Goal: Task Accomplishment & Management: Complete application form

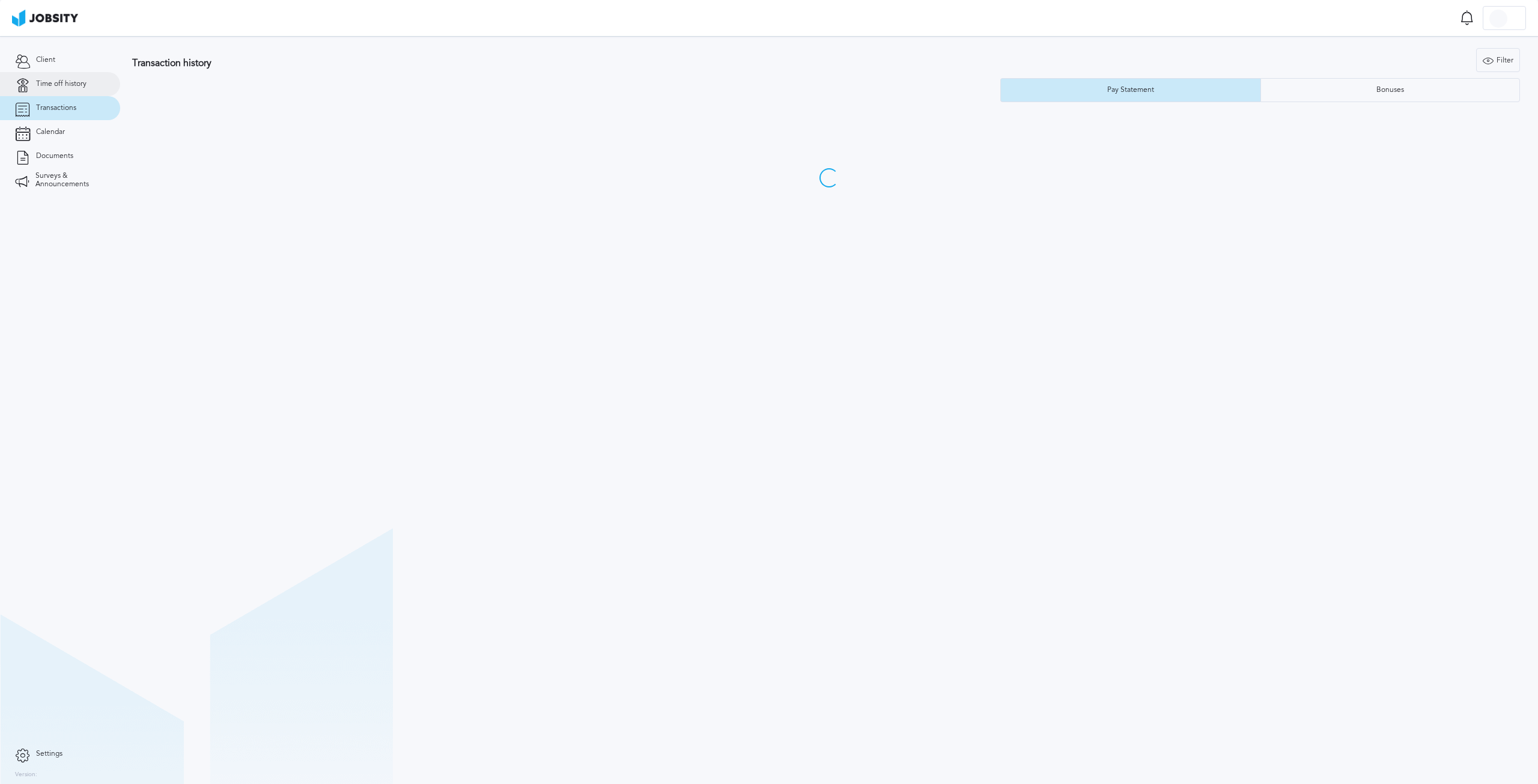
click at [57, 73] on link "Time off history" at bounding box center [60, 84] width 120 height 24
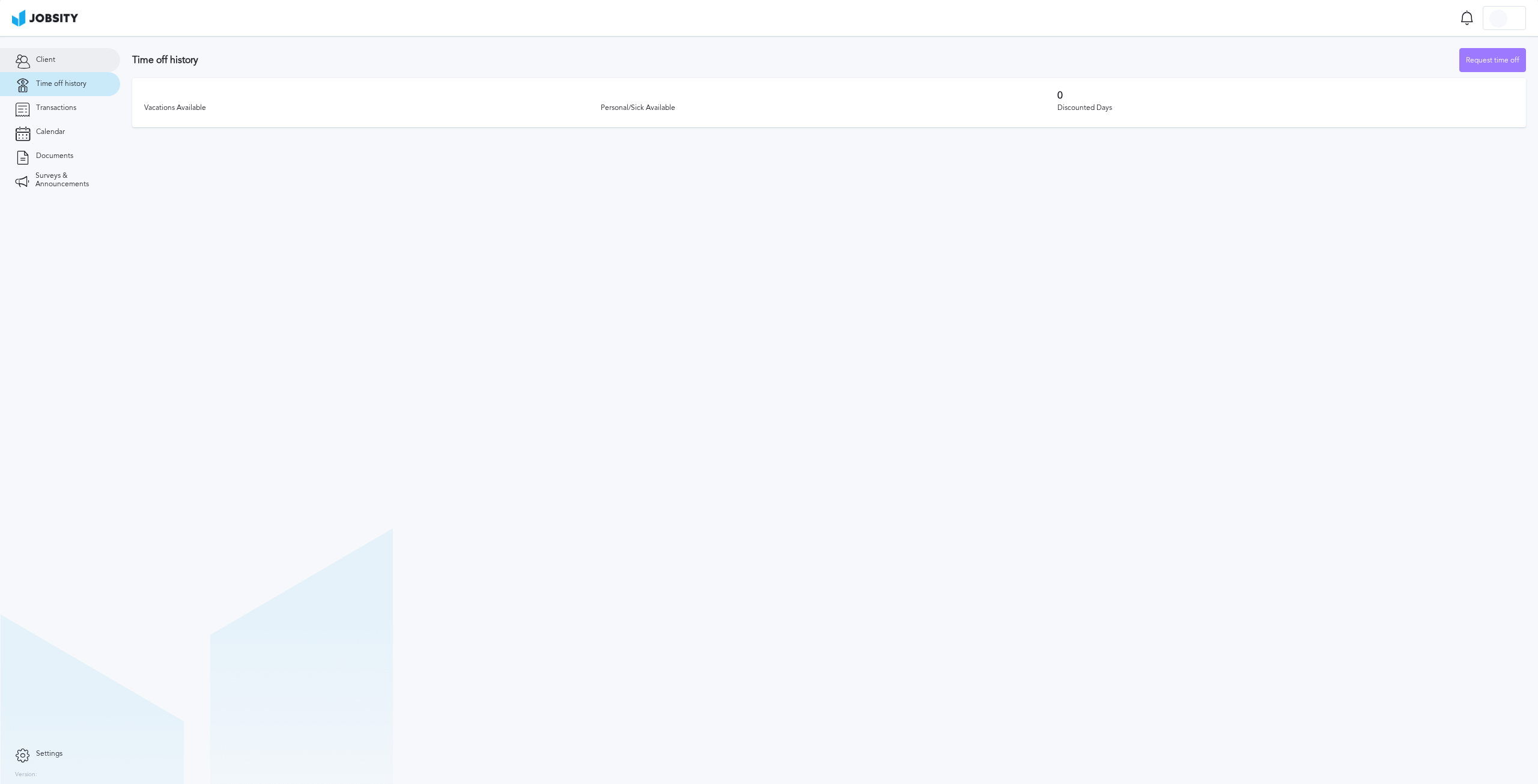
click at [49, 66] on link "Client" at bounding box center [60, 60] width 120 height 24
click at [52, 88] on link "Time off history" at bounding box center [60, 84] width 120 height 24
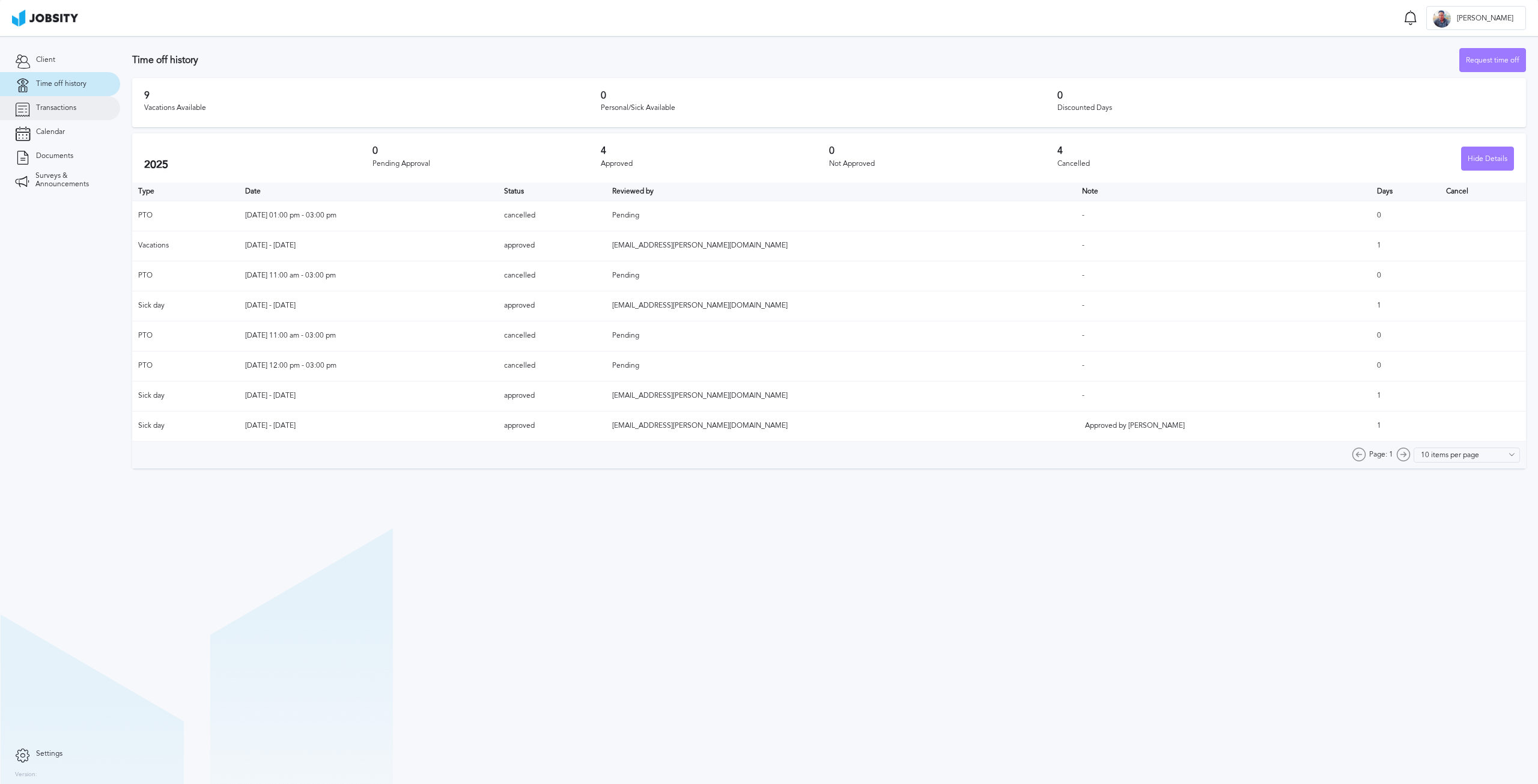
click at [72, 111] on span "Transactions" at bounding box center [56, 108] width 41 height 8
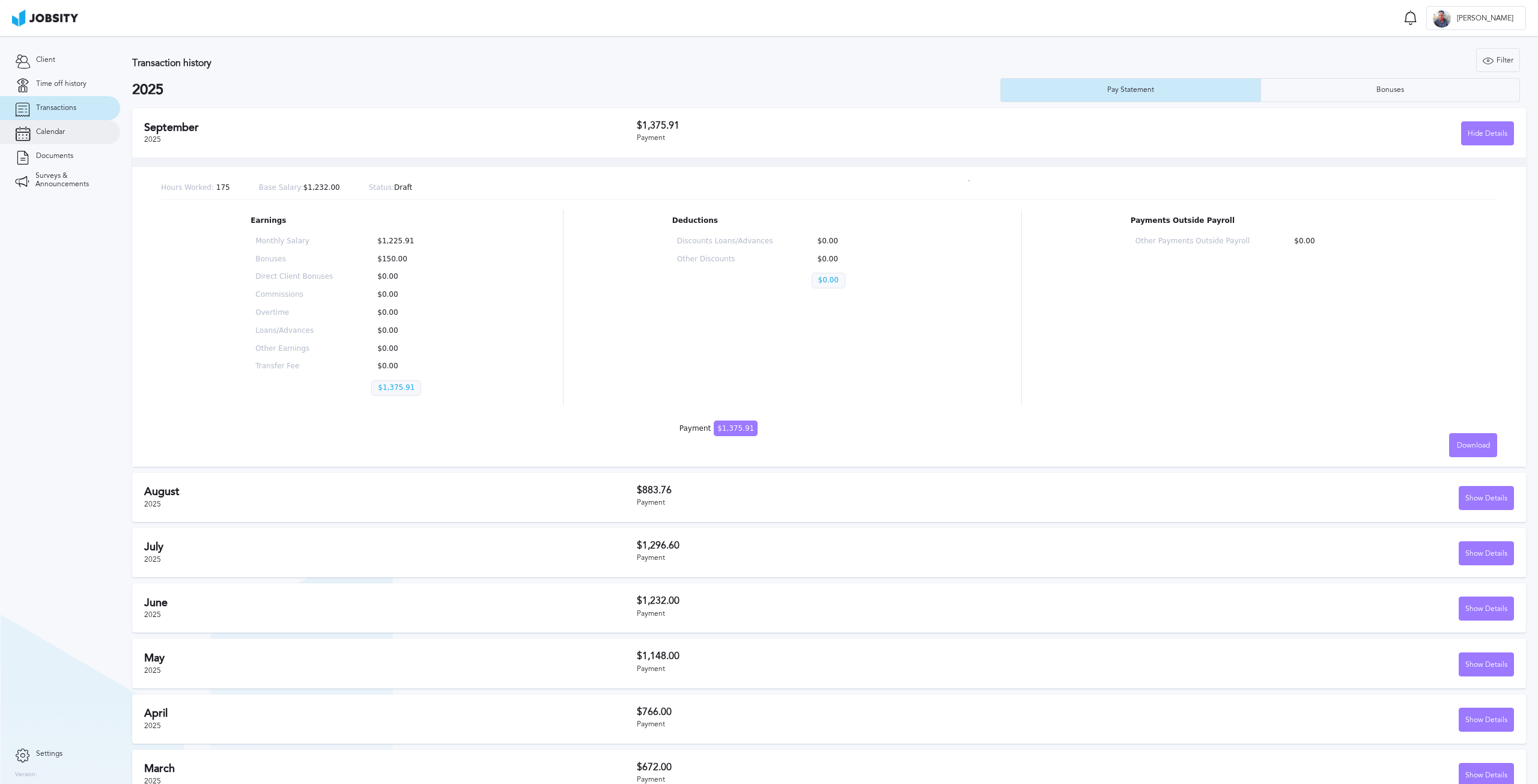
click at [63, 133] on span "Calendar" at bounding box center [50, 132] width 29 height 8
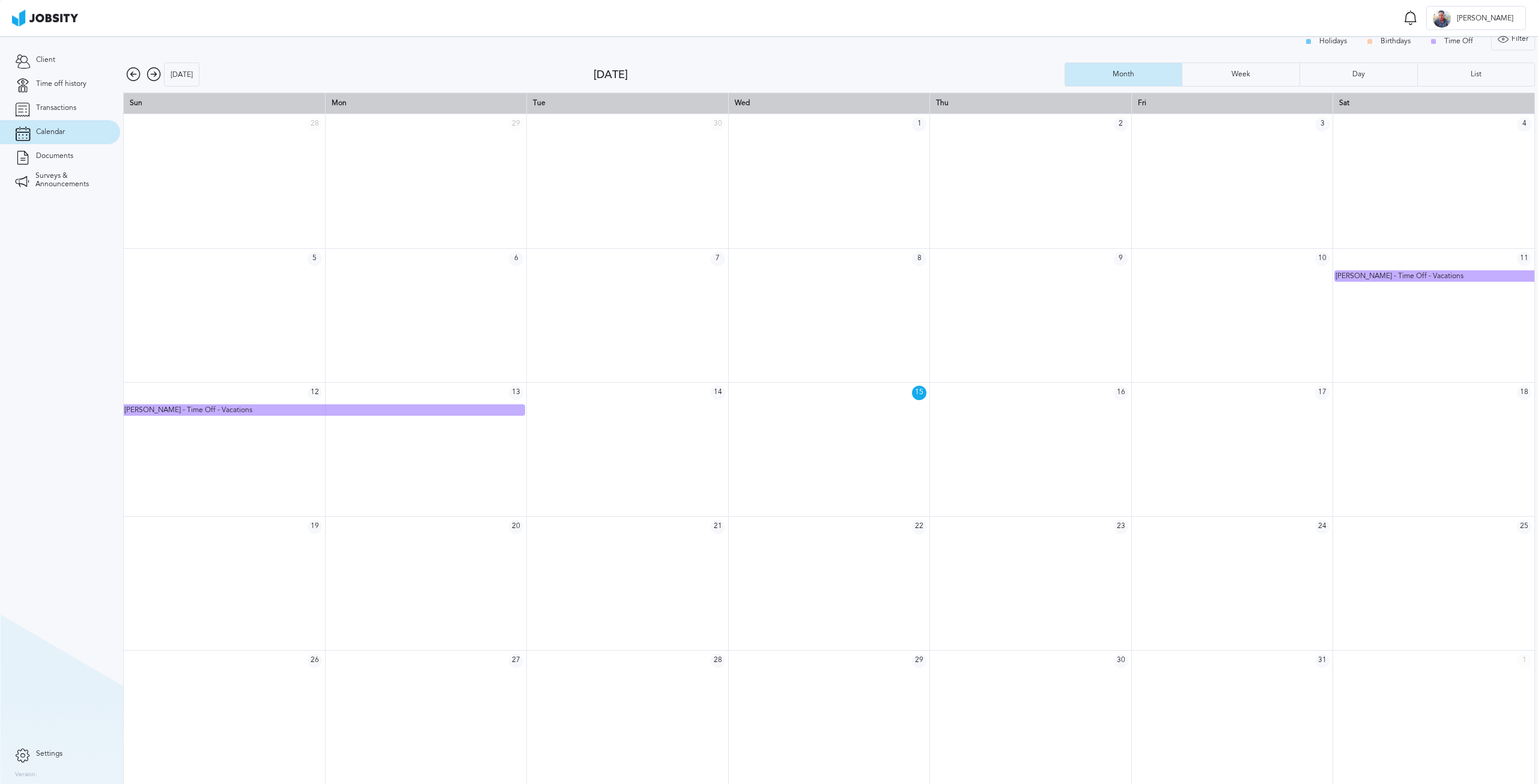
scroll to position [16, 0]
click at [64, 163] on link "Documents" at bounding box center [60, 156] width 120 height 24
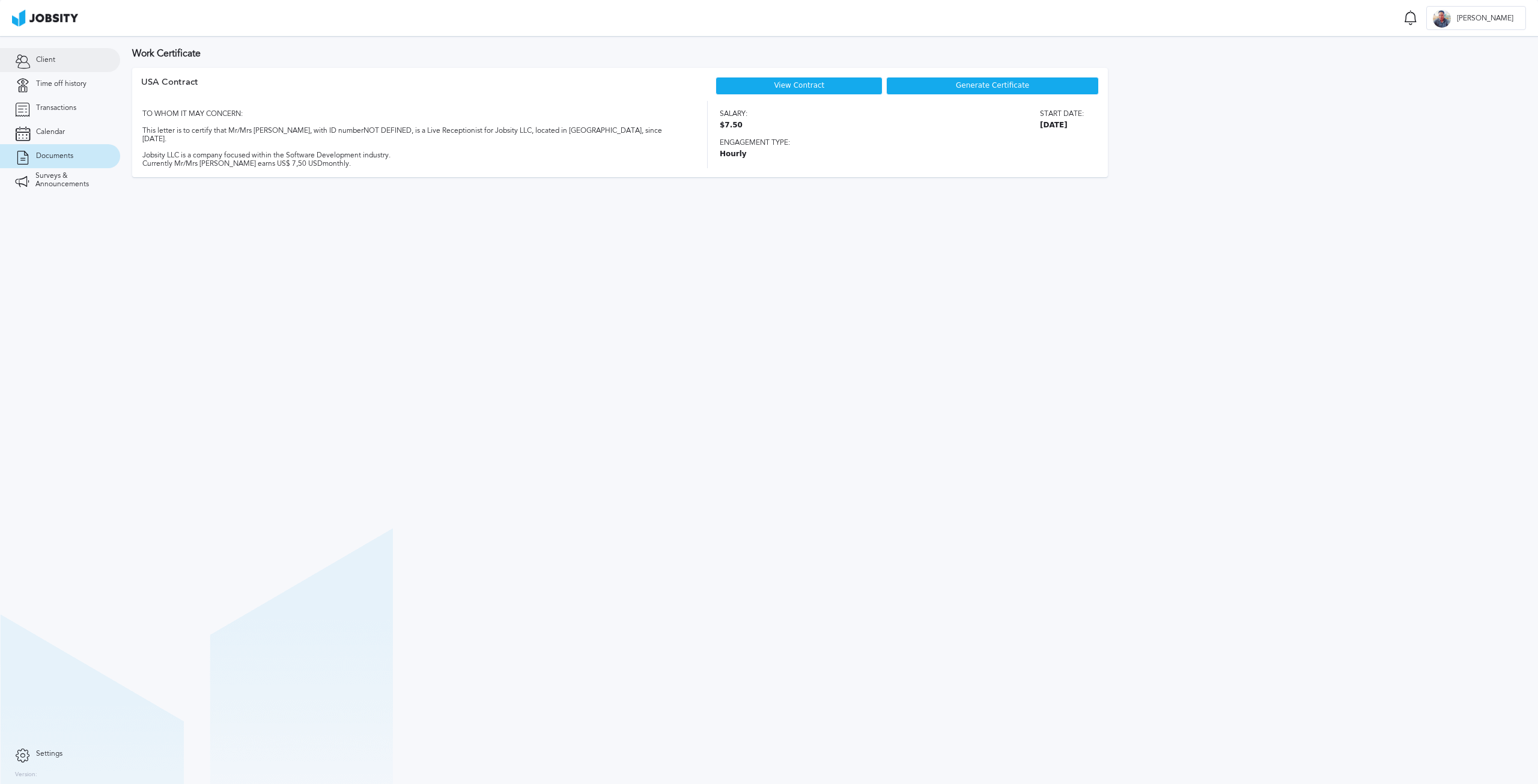
click at [29, 58] on icon at bounding box center [22, 60] width 15 height 11
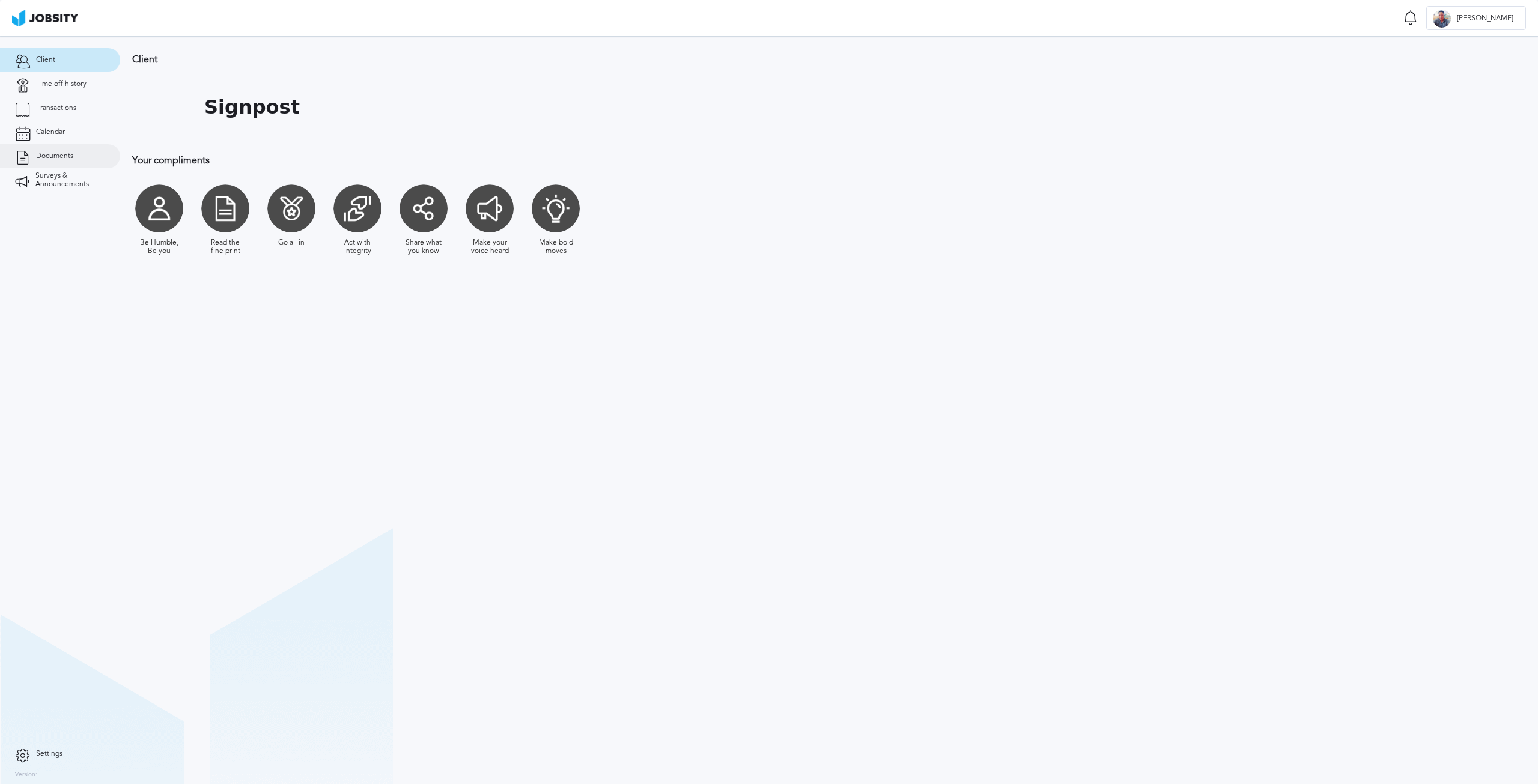
click at [52, 156] on span "Documents" at bounding box center [55, 155] width 38 height 8
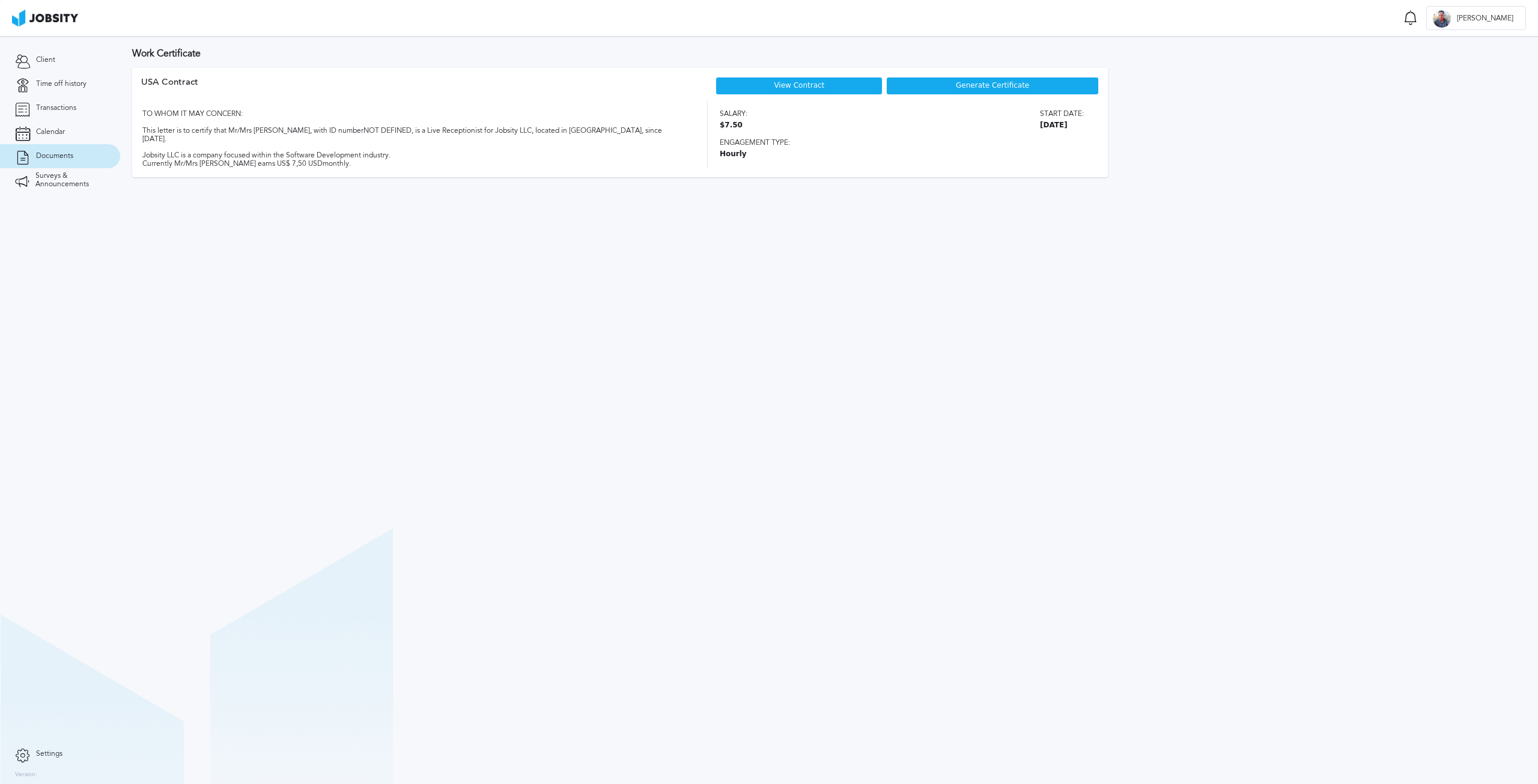
drag, startPoint x: 57, startPoint y: 171, endPoint x: 54, endPoint y: 163, distance: 8.5
click at [56, 170] on link "Surveys & Announcements" at bounding box center [60, 180] width 120 height 24
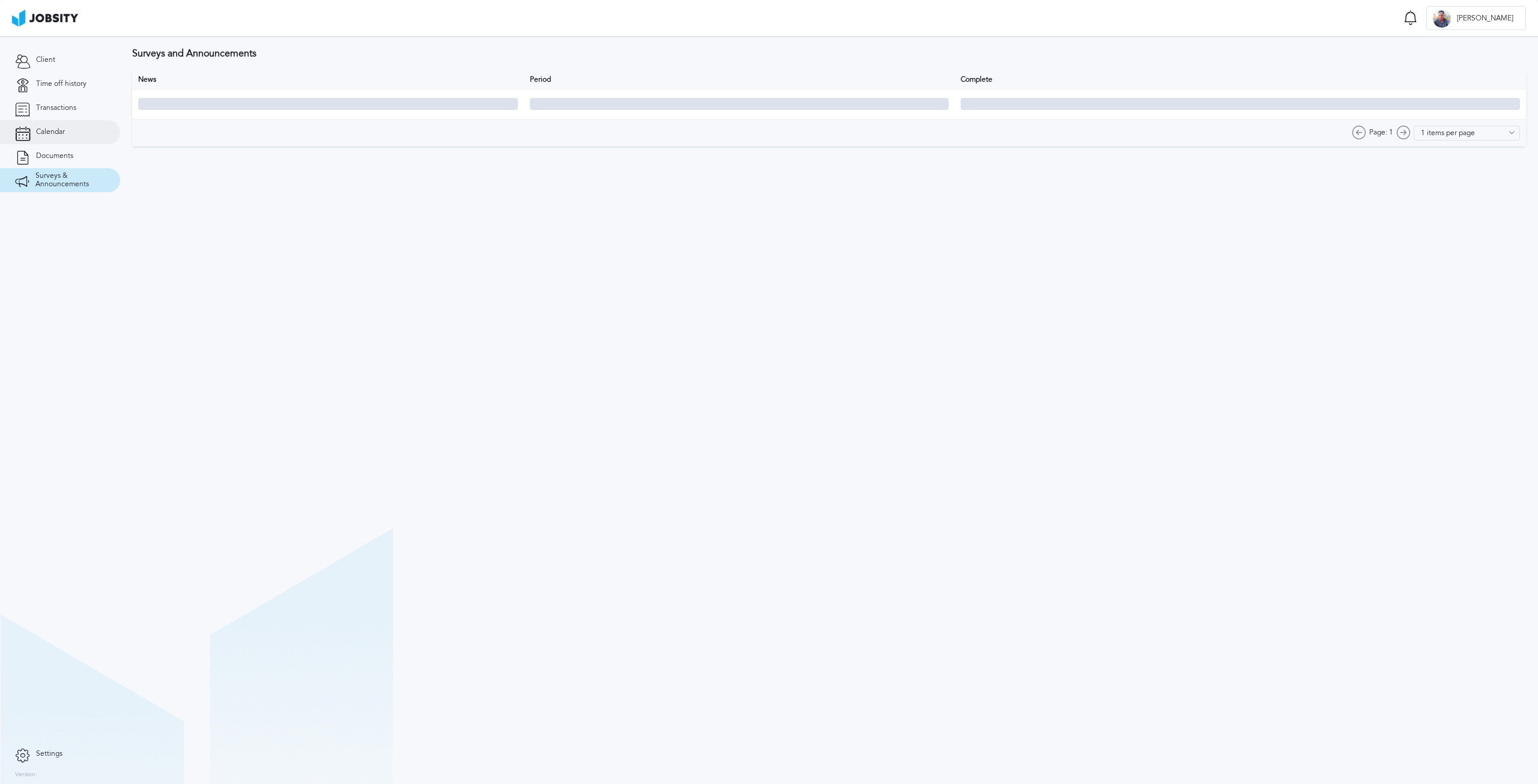
type input "10 items per page"
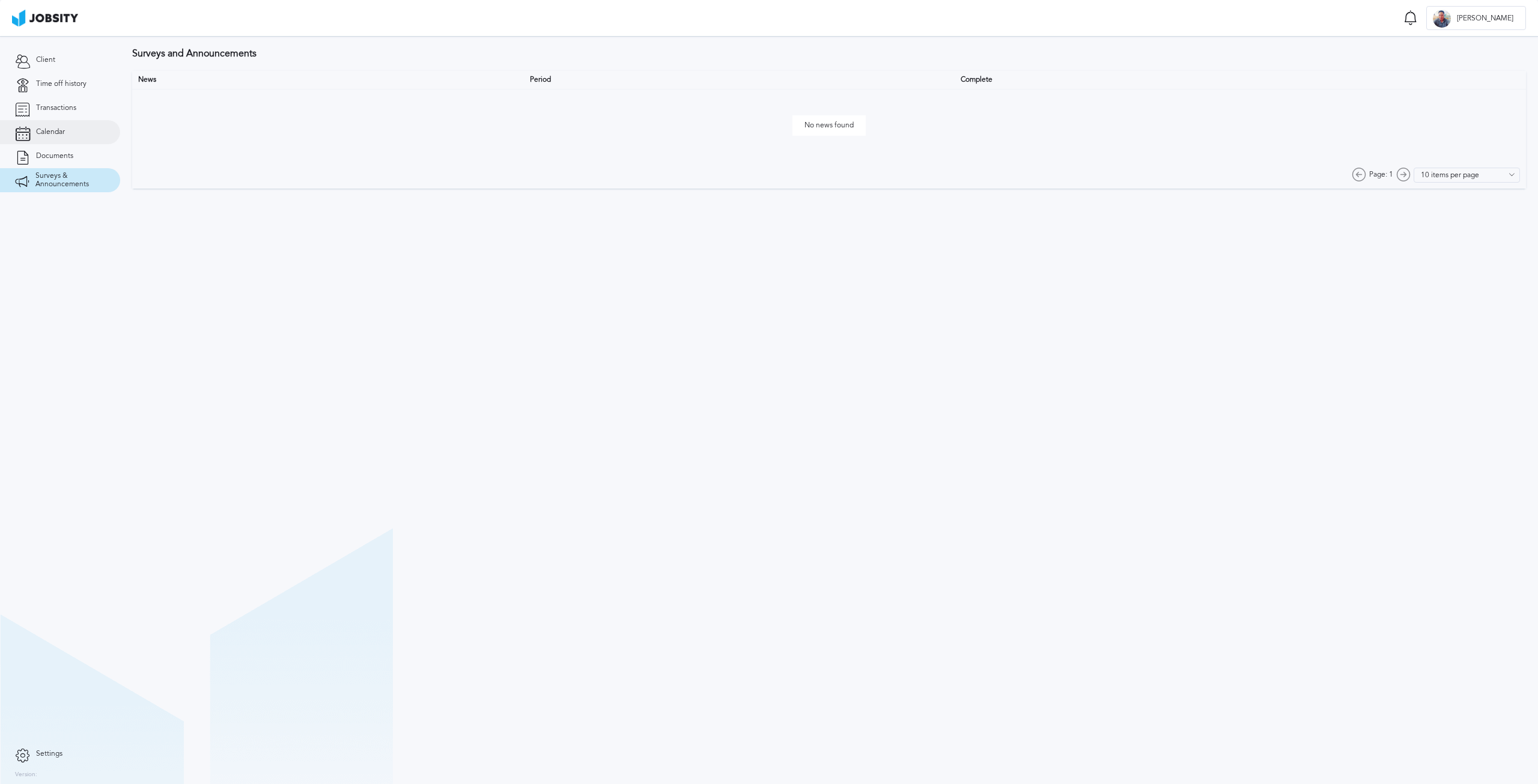
click at [52, 127] on link "Calendar" at bounding box center [60, 132] width 120 height 24
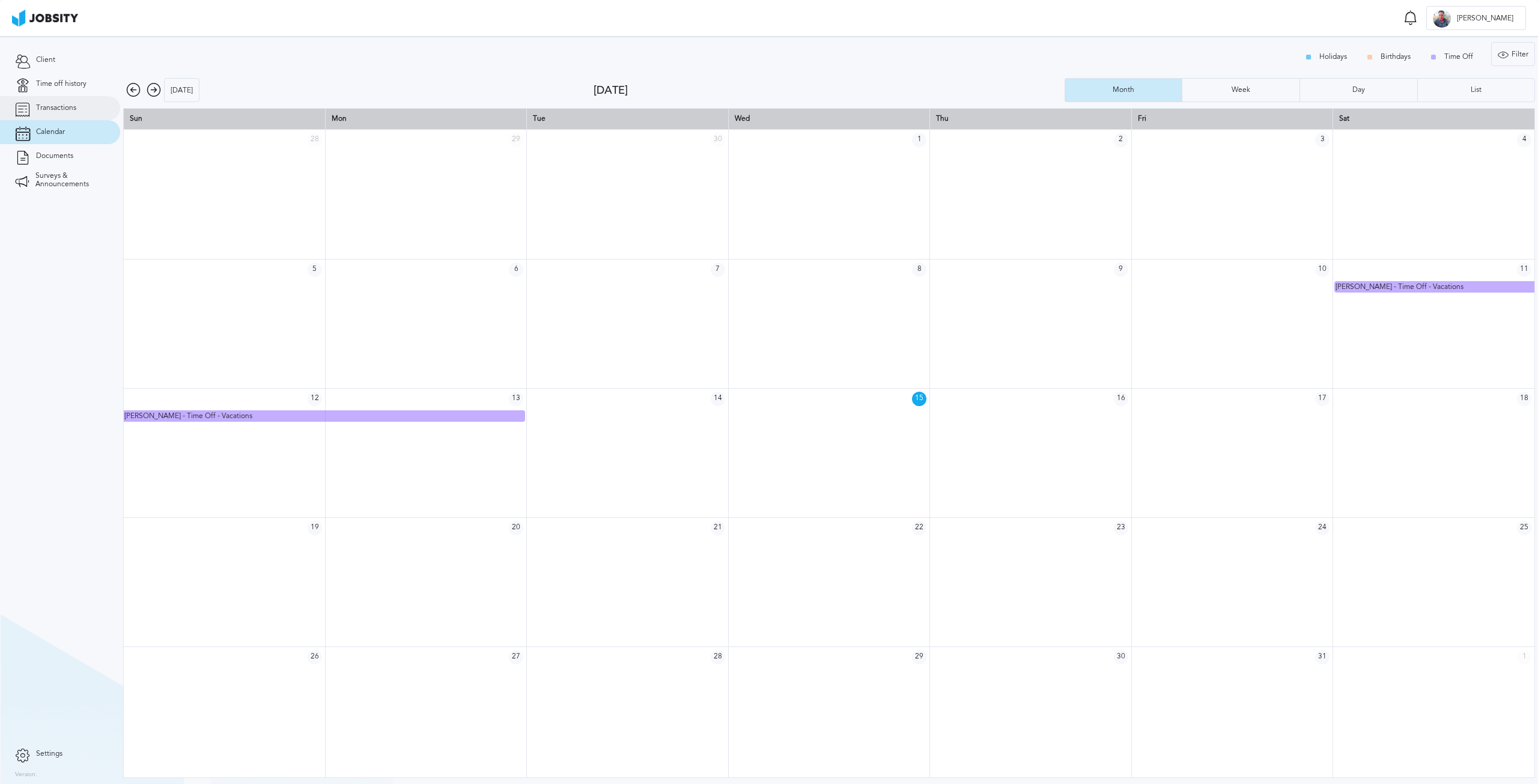
click at [51, 109] on span "Transactions" at bounding box center [56, 108] width 41 height 8
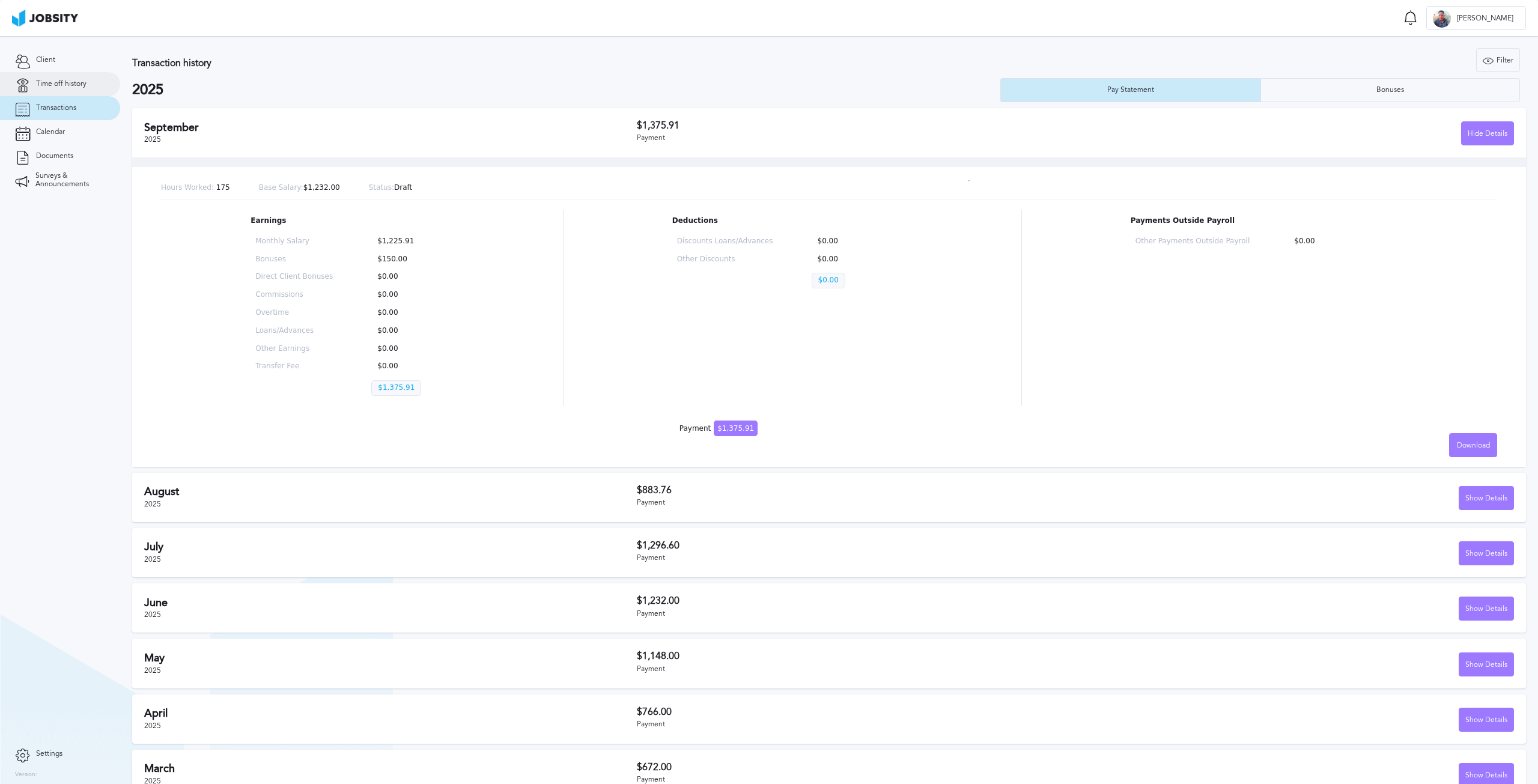
click at [57, 88] on link "Time off history" at bounding box center [60, 84] width 120 height 24
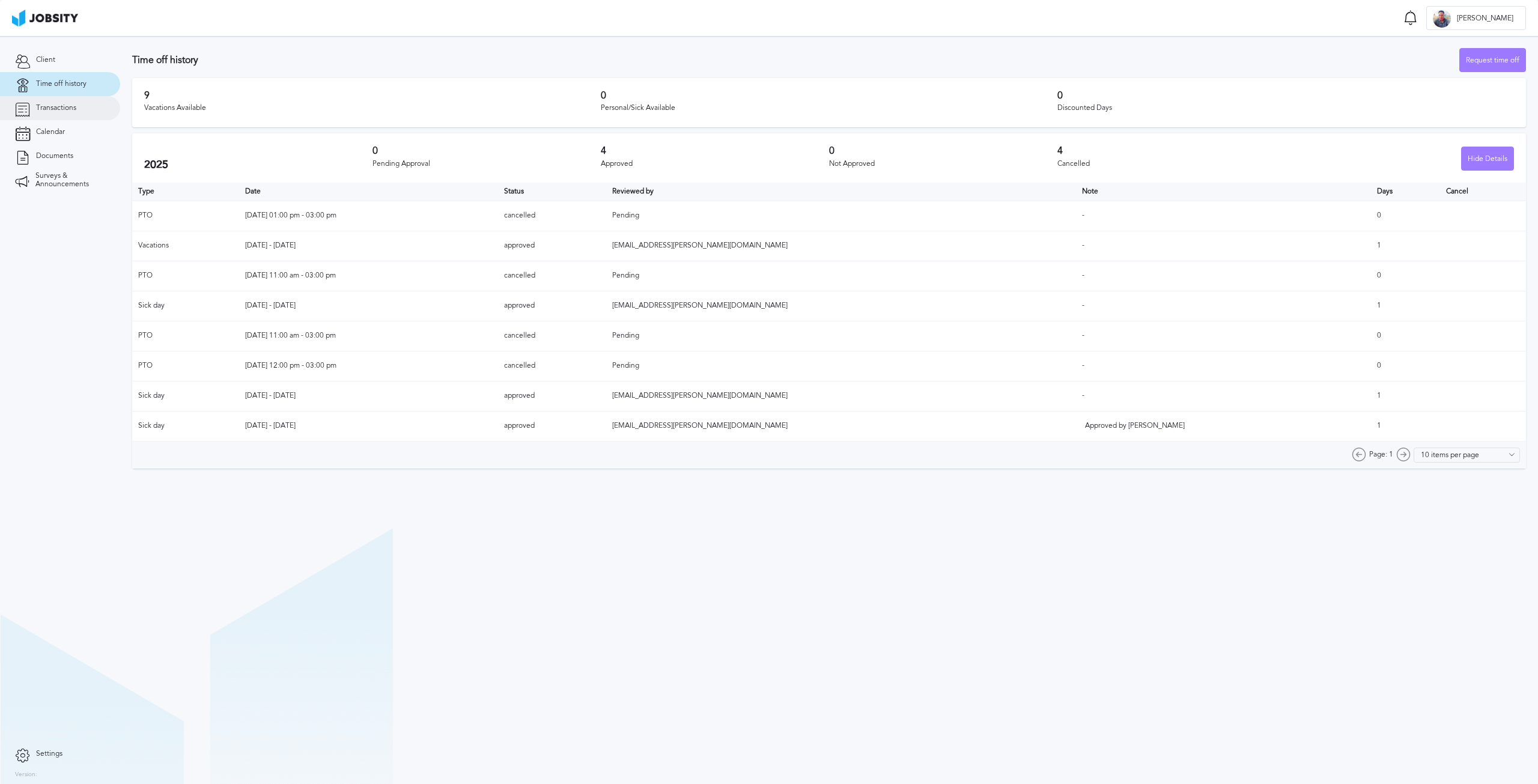
click at [43, 116] on link "Transactions" at bounding box center [60, 108] width 120 height 24
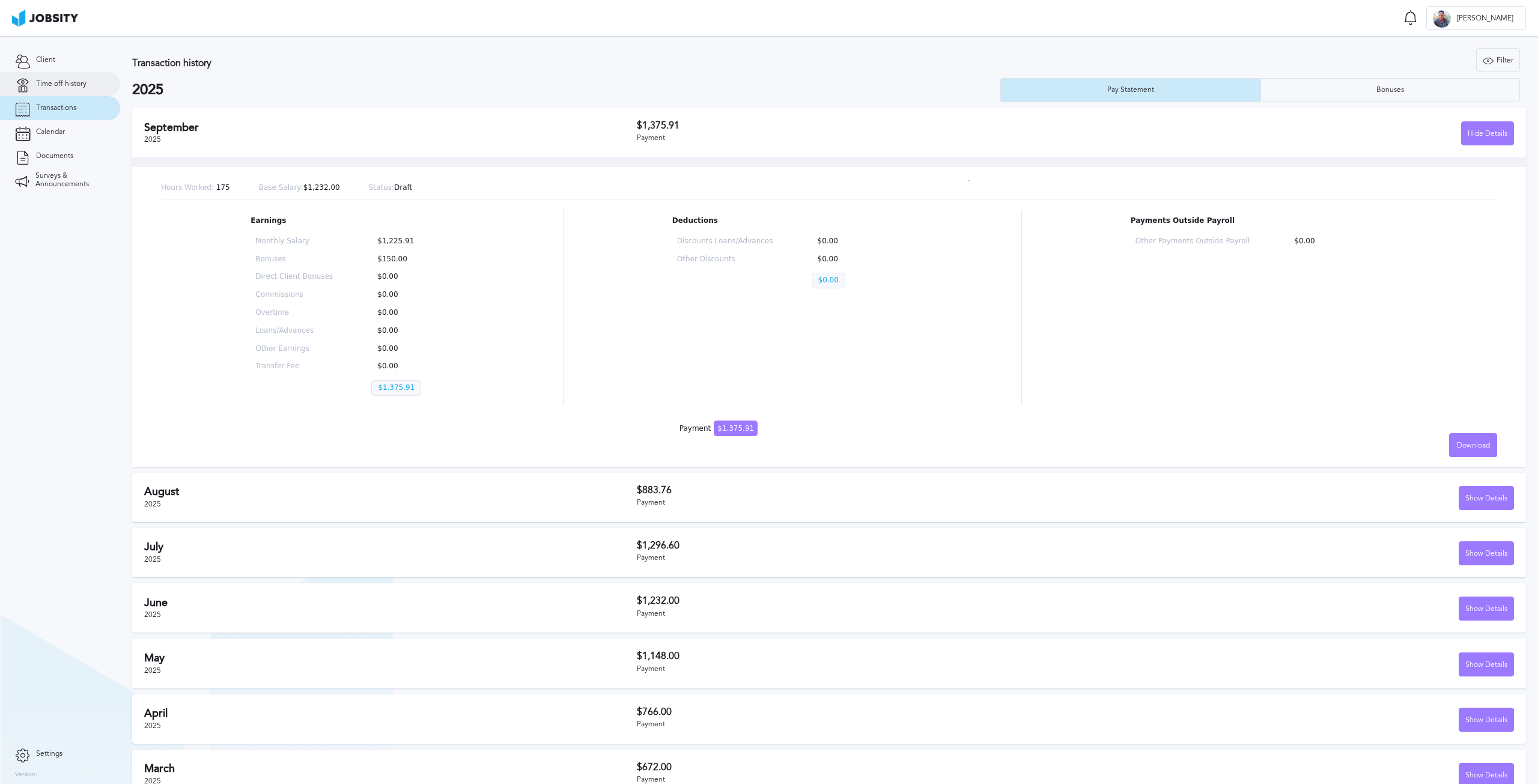
click at [27, 83] on icon at bounding box center [22, 84] width 15 height 11
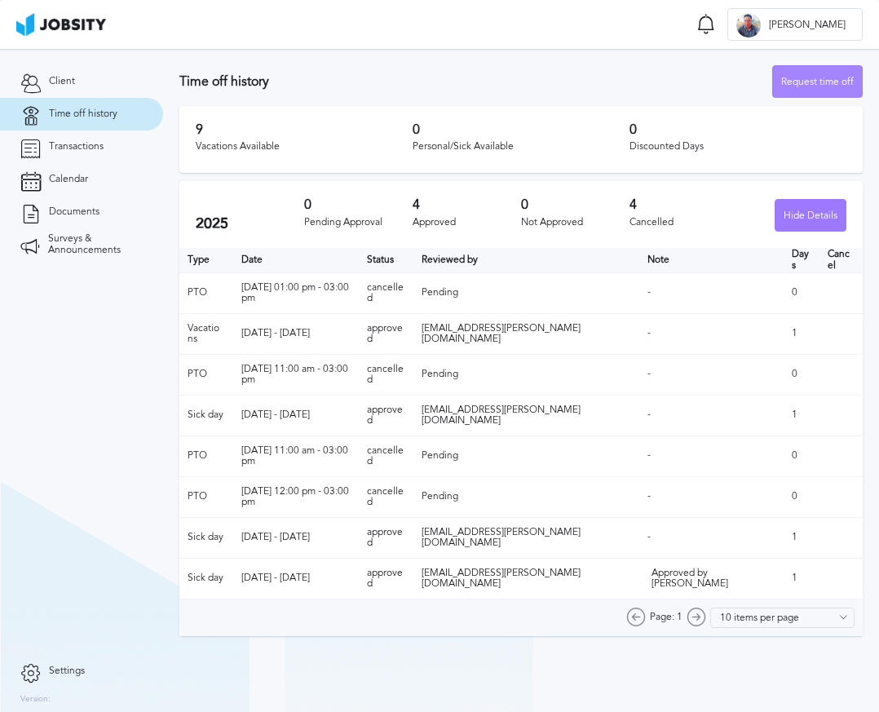
click at [842, 78] on div "Request time off" at bounding box center [817, 82] width 89 height 33
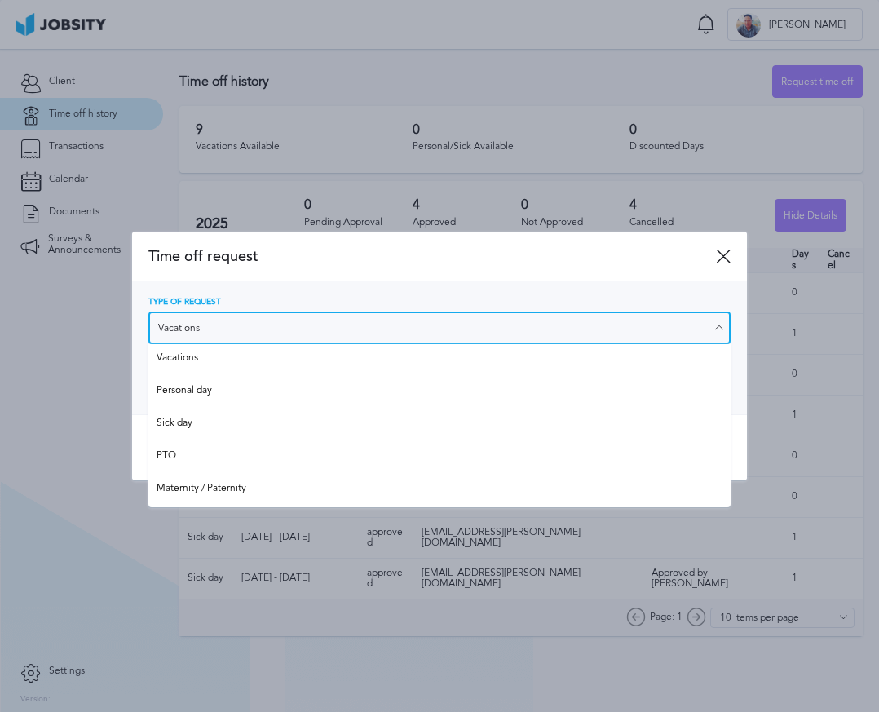
click at [236, 323] on input "Vacations" at bounding box center [439, 327] width 583 height 33
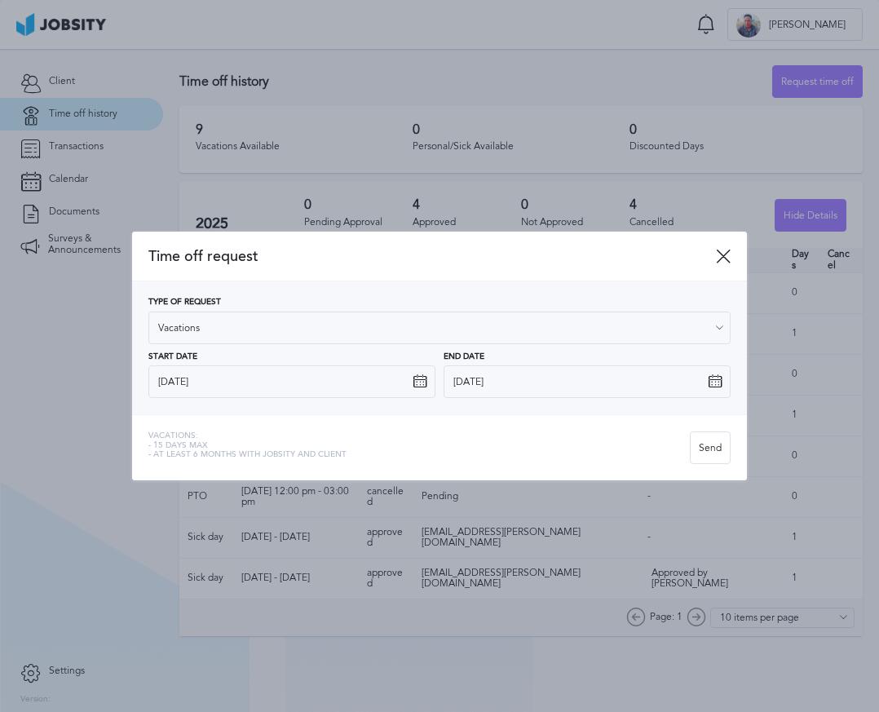
click at [218, 364] on div "Type of Request Vacations Vacations Personal day Sick day PTO Maternity / Pater…" at bounding box center [439, 348] width 583 height 100
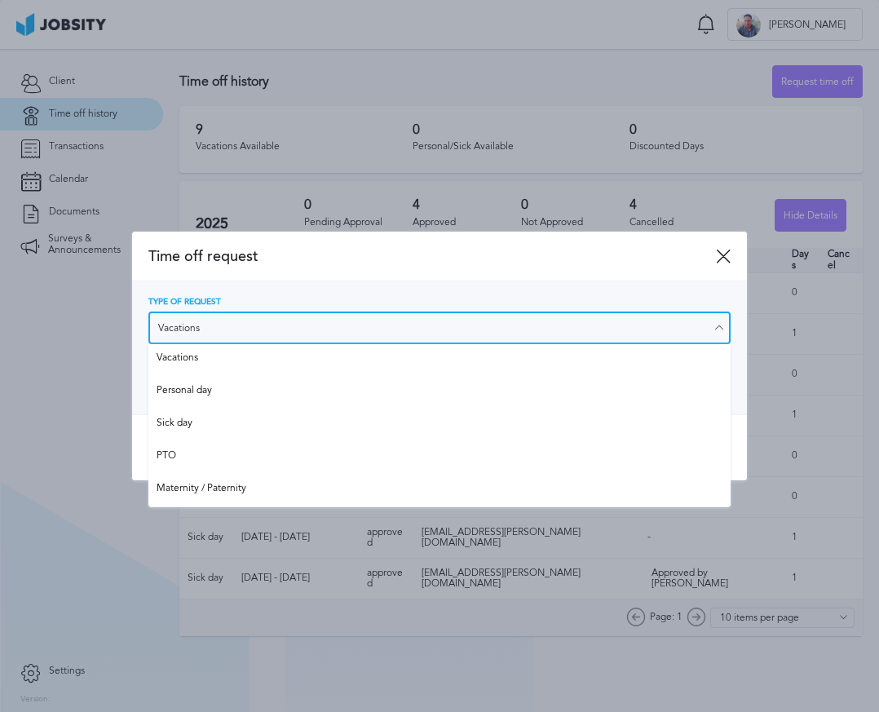
click at [216, 324] on input "Vacations" at bounding box center [439, 327] width 583 height 33
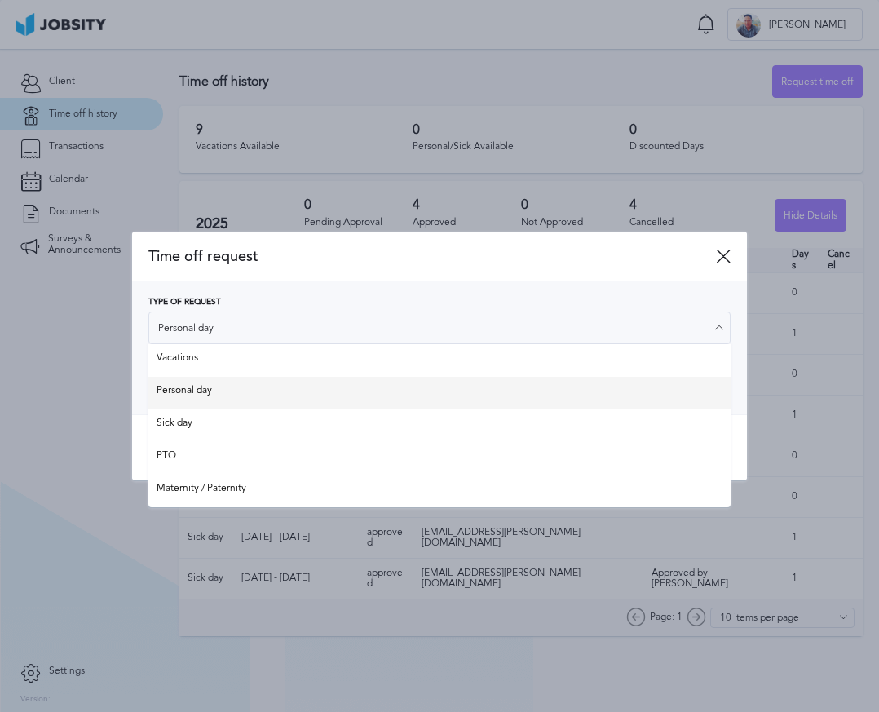
click at [204, 382] on div "Type of Request Personal day Vacations Personal day Sick day PTO Maternity / Pa…" at bounding box center [439, 348] width 583 height 100
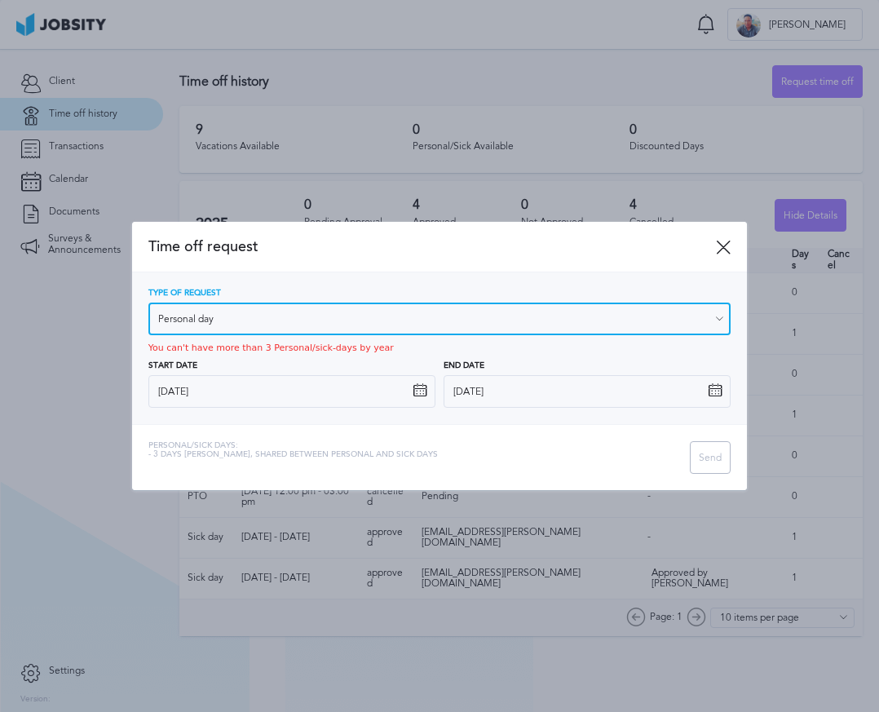
click at [245, 303] on input "Personal day" at bounding box center [439, 318] width 583 height 33
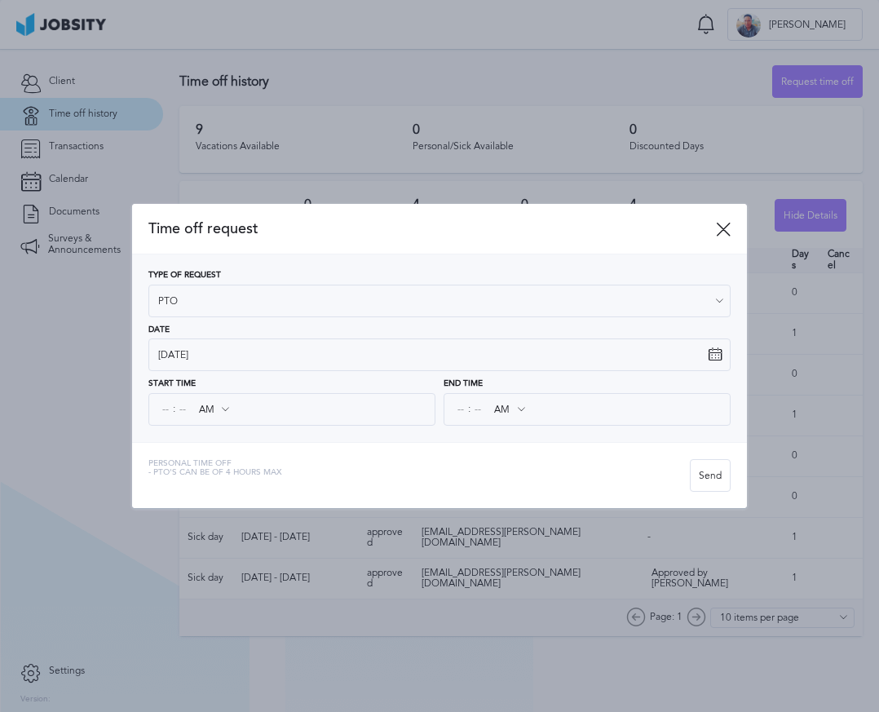
click at [179, 447] on div "Time off request Type of Request PTO Vacations Personal day Sick day PTO Matern…" at bounding box center [439, 355] width 615 height 303
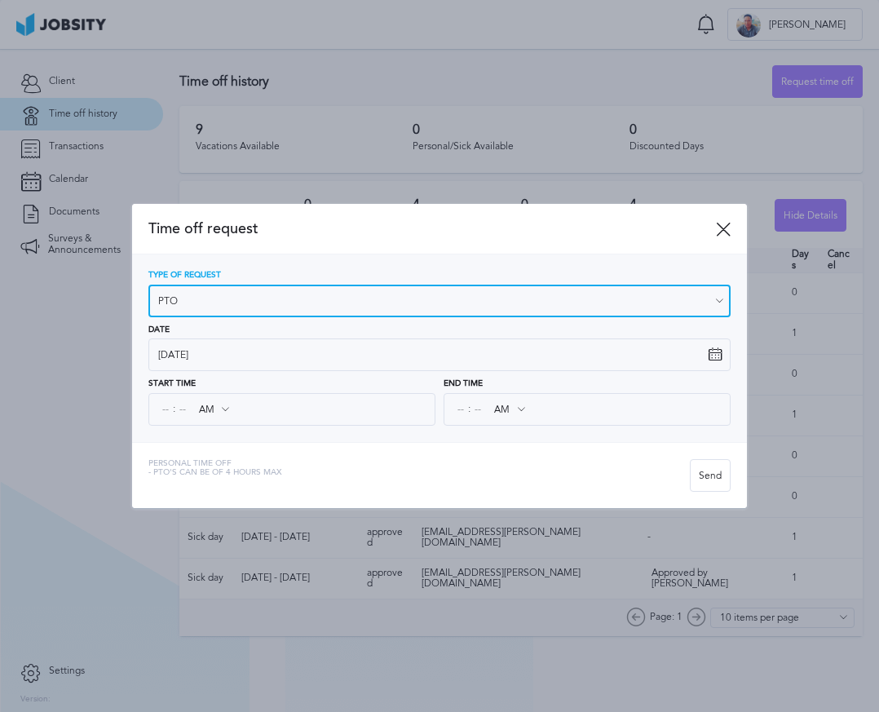
click at [233, 296] on input "PTO" at bounding box center [439, 300] width 583 height 33
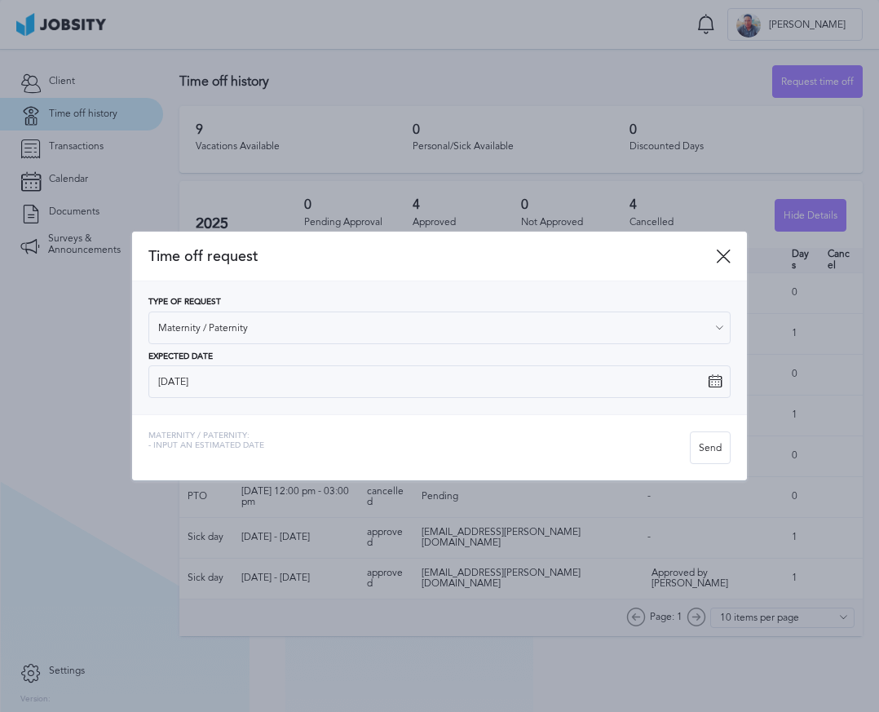
click at [208, 464] on div "Time off request Type of Request Maternity / Paternity Vacations Personal day S…" at bounding box center [439, 355] width 615 height 249
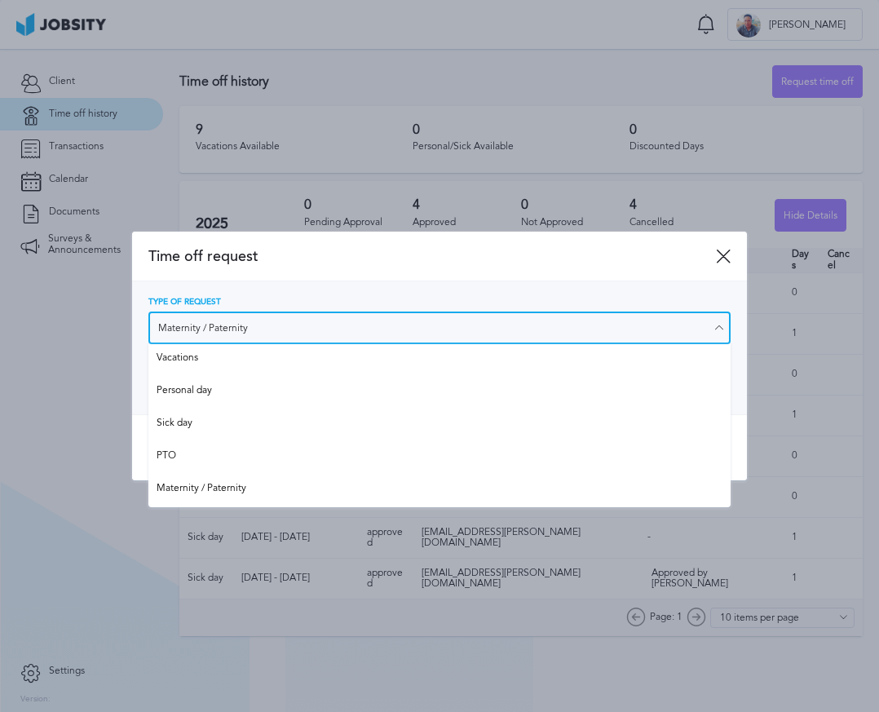
click at [227, 324] on input "Maternity / Paternity" at bounding box center [439, 327] width 583 height 33
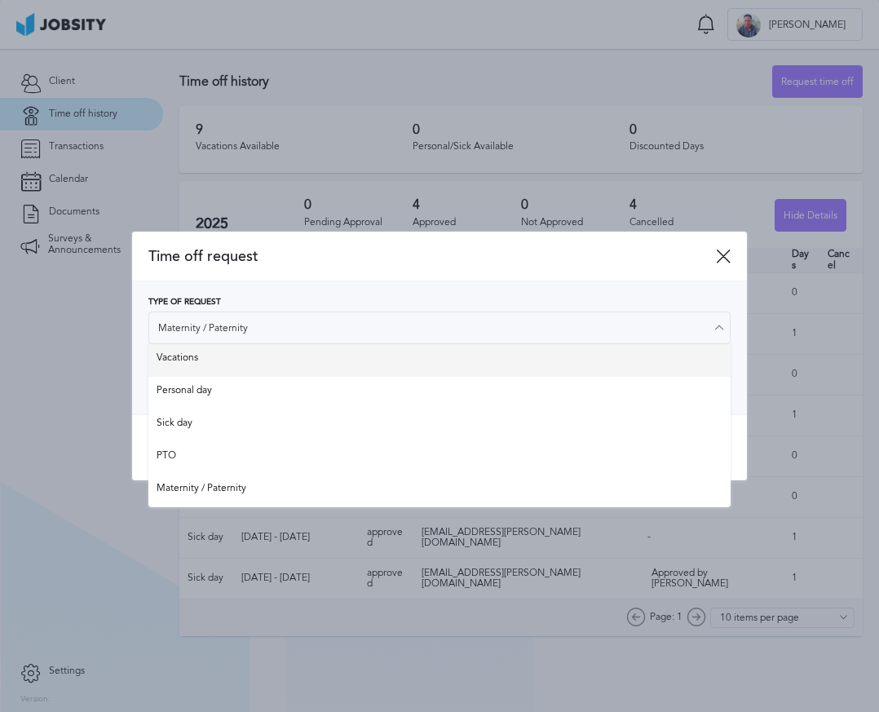
type input "Vacations"
click at [197, 355] on div "Type of Request Vacations Vacations Personal day Sick day PTO Maternity / Pater…" at bounding box center [439, 348] width 583 height 100
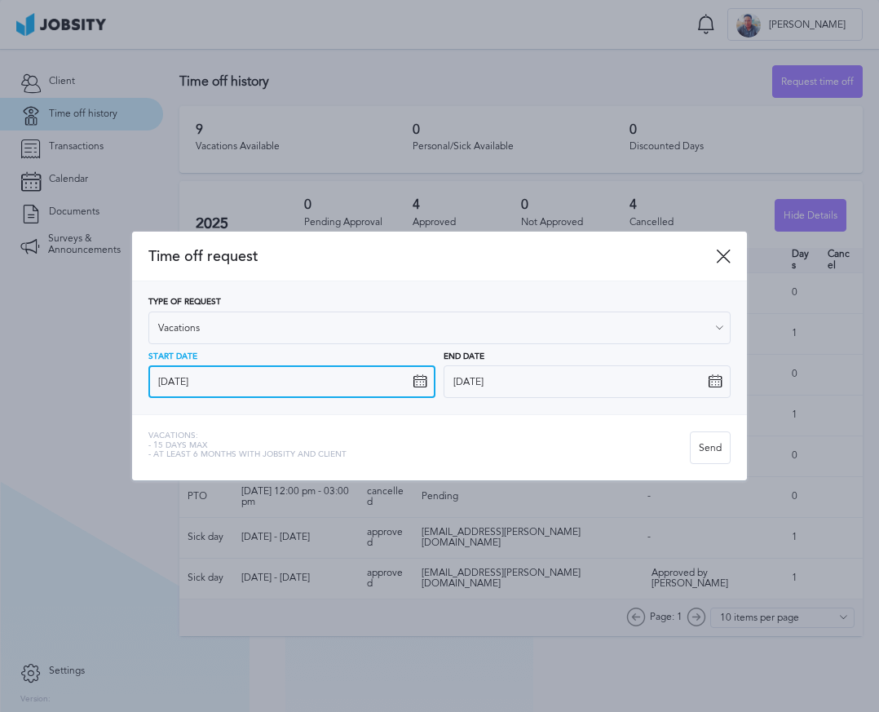
click at [276, 383] on input "[DATE]" at bounding box center [291, 381] width 287 height 33
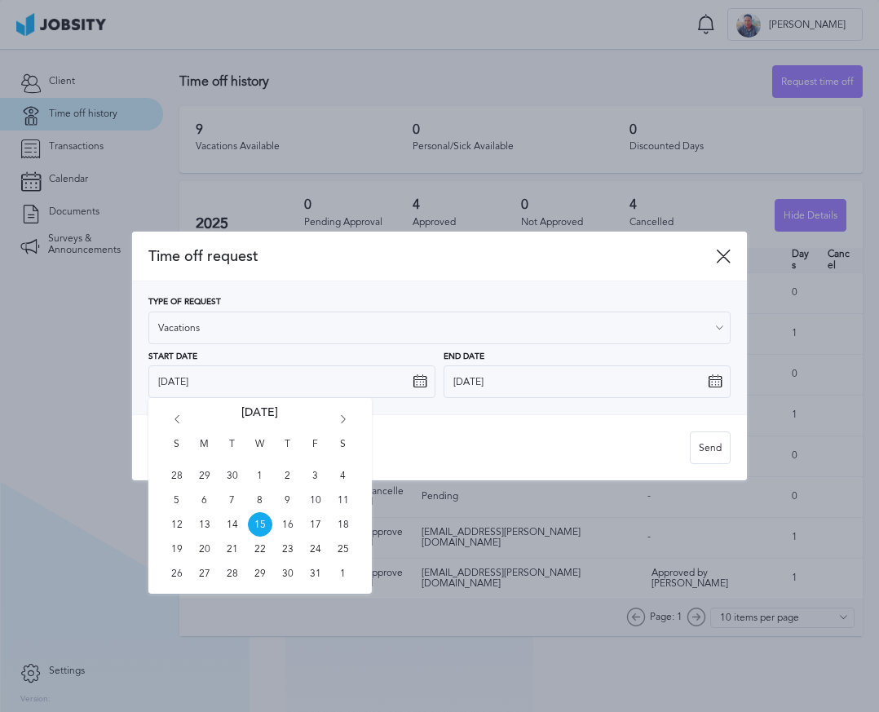
click at [340, 420] on icon "Go forward 1 month" at bounding box center [343, 422] width 15 height 15
click at [724, 250] on icon at bounding box center [723, 256] width 15 height 15
